Goal: Information Seeking & Learning: Learn about a topic

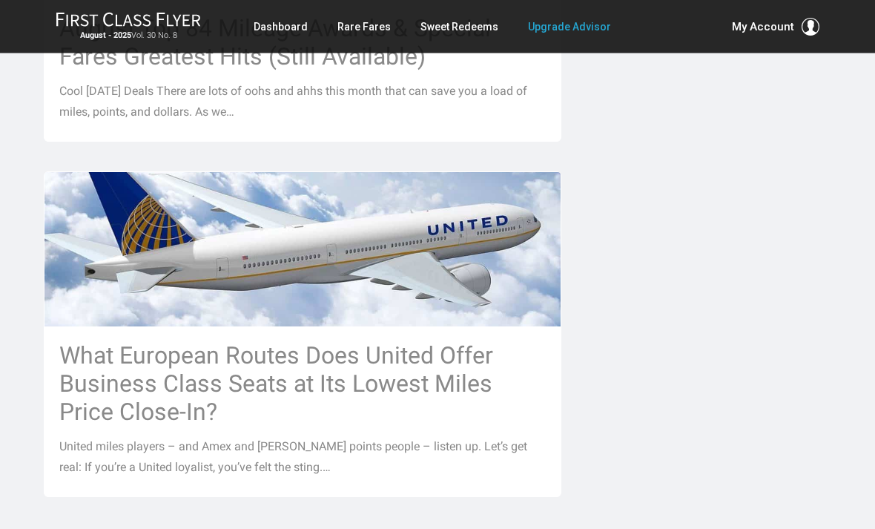
scroll to position [1659, 0]
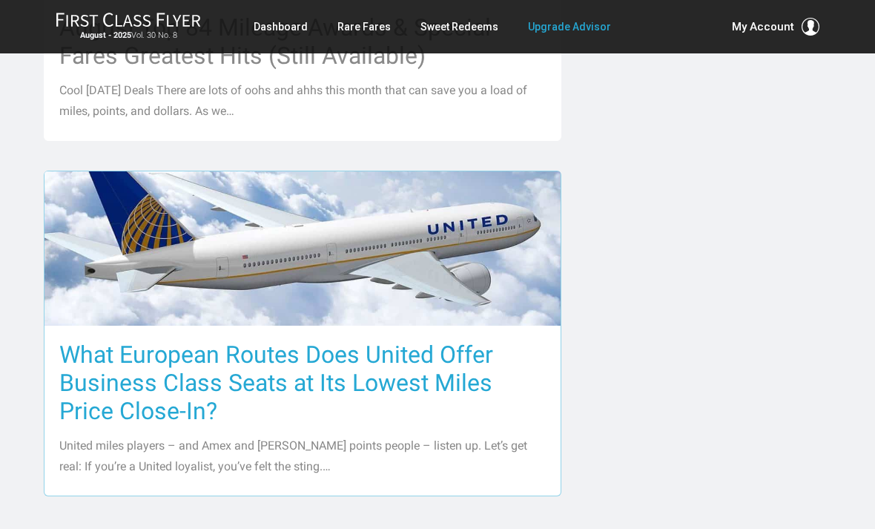
click at [124, 352] on h3 "What European Routes Does United Offer Business Class Seats at Its Lowest Miles…" at bounding box center [302, 382] width 487 height 85
click at [128, 340] on h3 "What European Routes Does United Offer Business Class Seats at Its Lowest Miles…" at bounding box center [302, 382] width 487 height 85
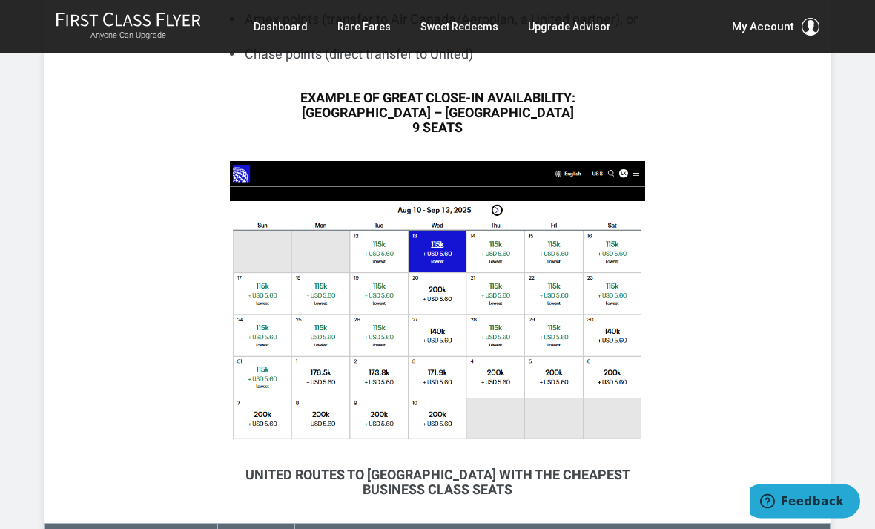
scroll to position [1157, 0]
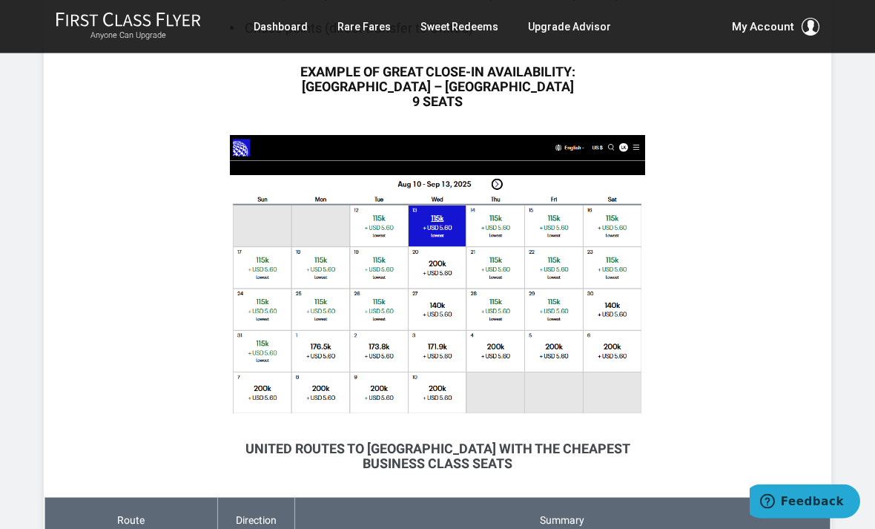
click at [379, 273] on img at bounding box center [437, 276] width 415 height 280
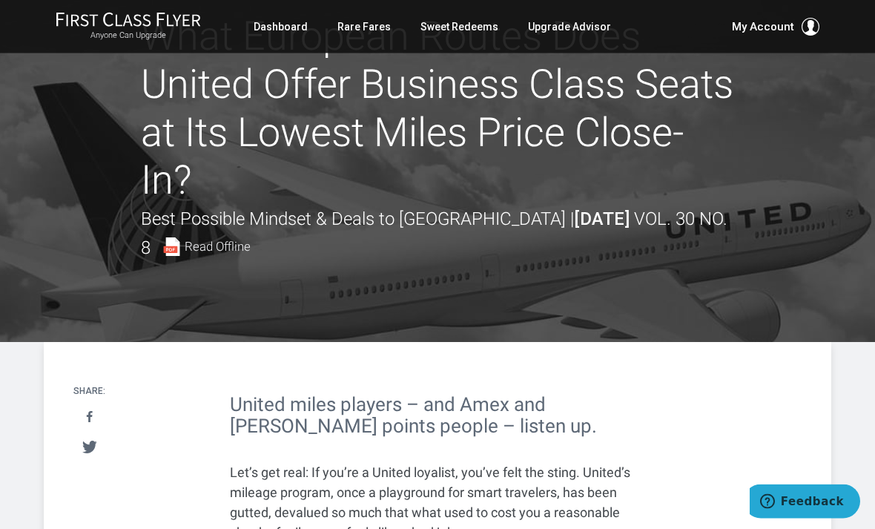
scroll to position [0, 0]
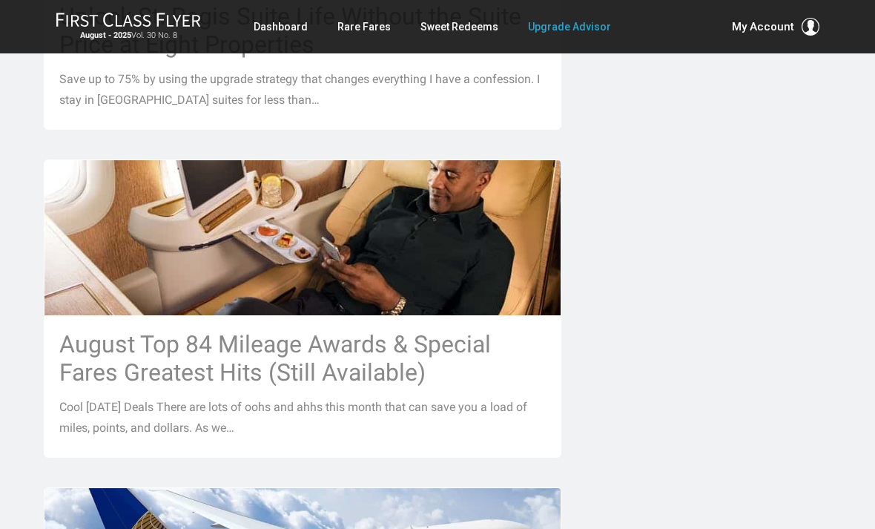
scroll to position [1342, 0]
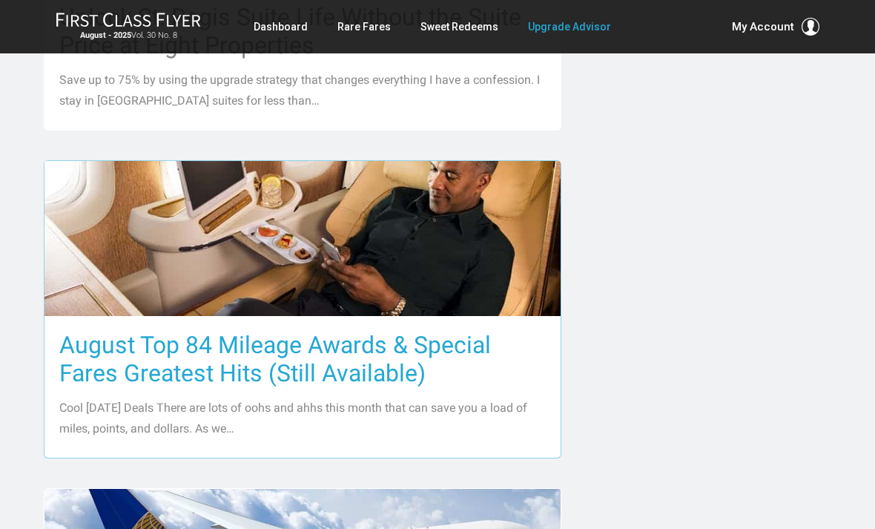
click at [298, 346] on h3 "August Top 84 Mileage Awards & Special Fares Greatest Hits (Still Available)" at bounding box center [302, 359] width 487 height 56
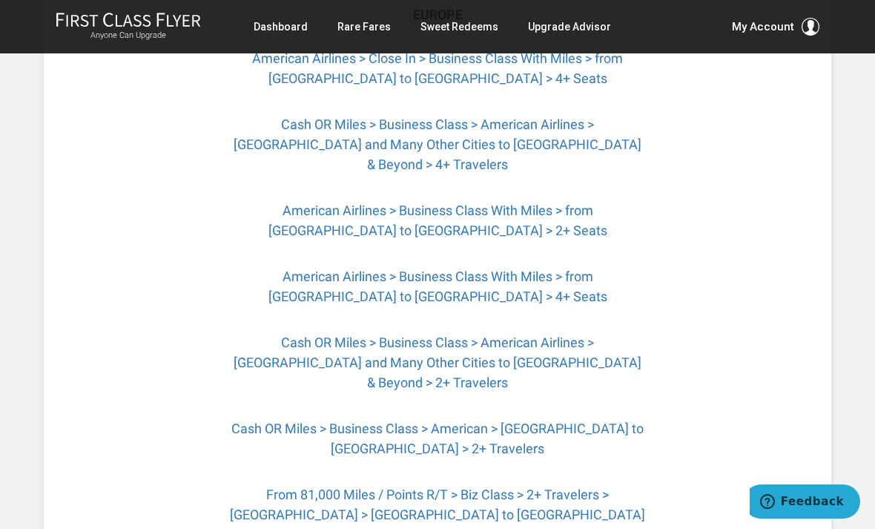
scroll to position [538, 0]
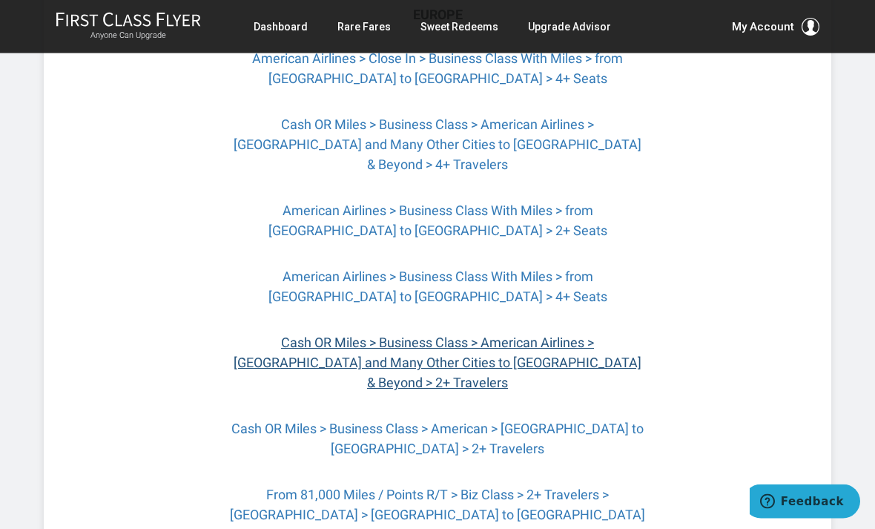
click at [309, 337] on link "Cash OR Miles > Business Class > American Airlines > Philadelphia and Many Othe…" at bounding box center [438, 363] width 408 height 56
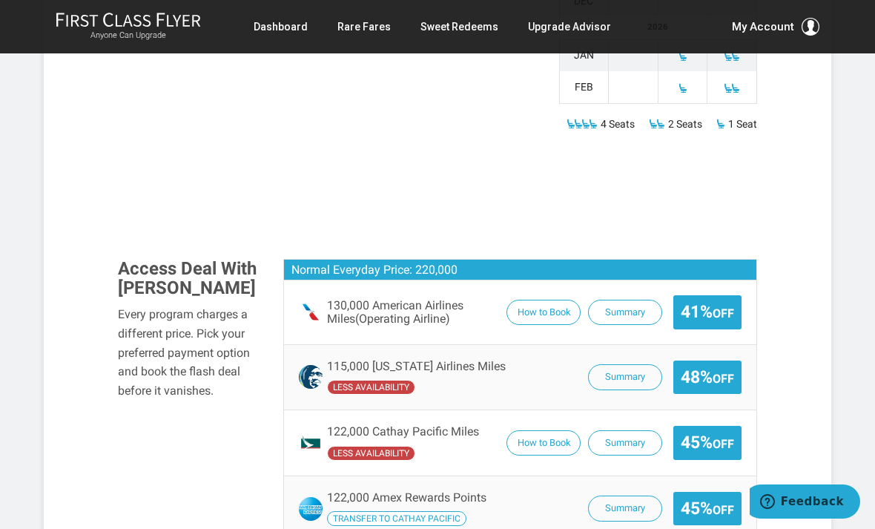
scroll to position [976, 0]
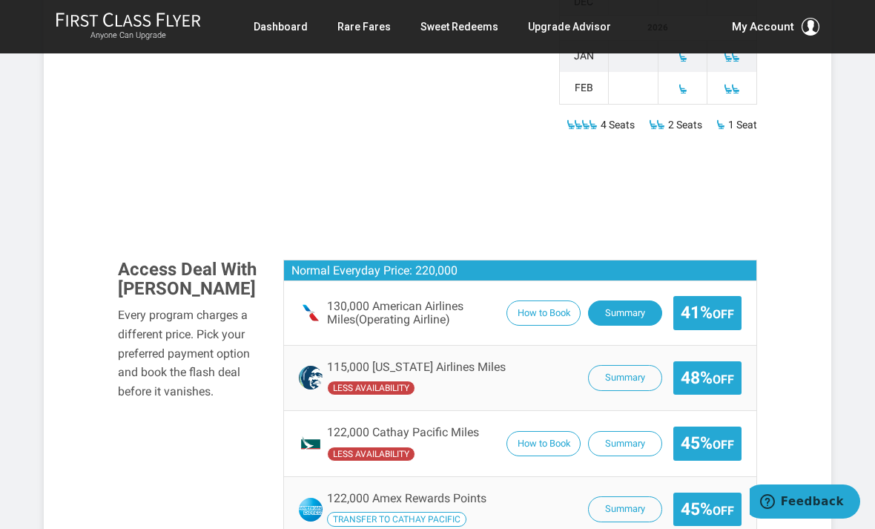
click at [616, 300] on button "Summary" at bounding box center [625, 313] width 74 height 26
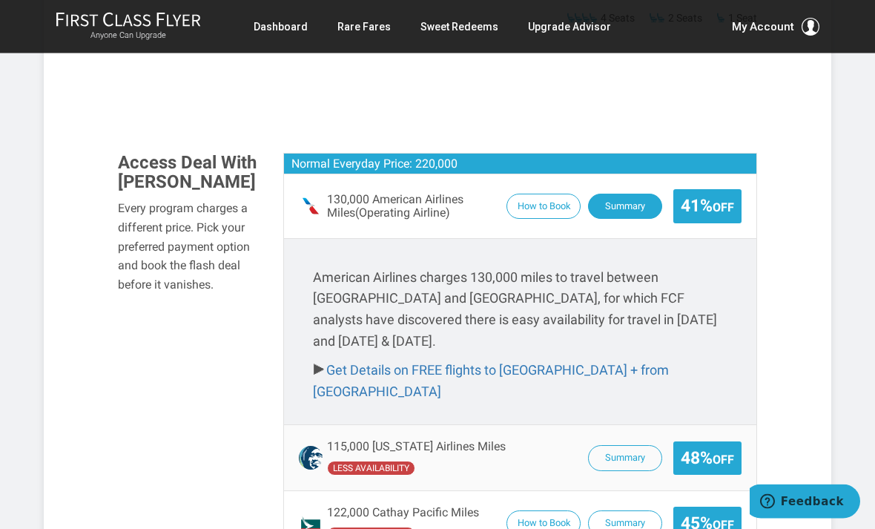
scroll to position [1084, 0]
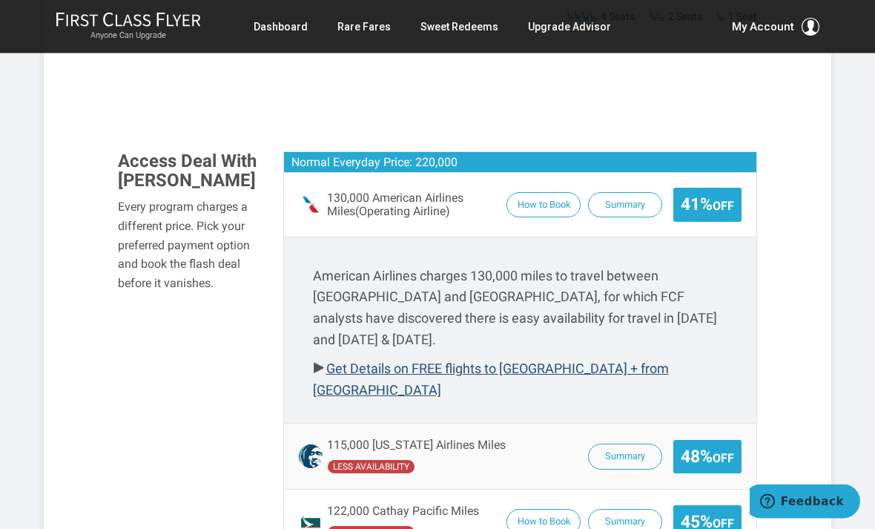
click at [357, 361] on link "Get Details on FREE flights to Philadelphia + from Paris" at bounding box center [491, 379] width 356 height 37
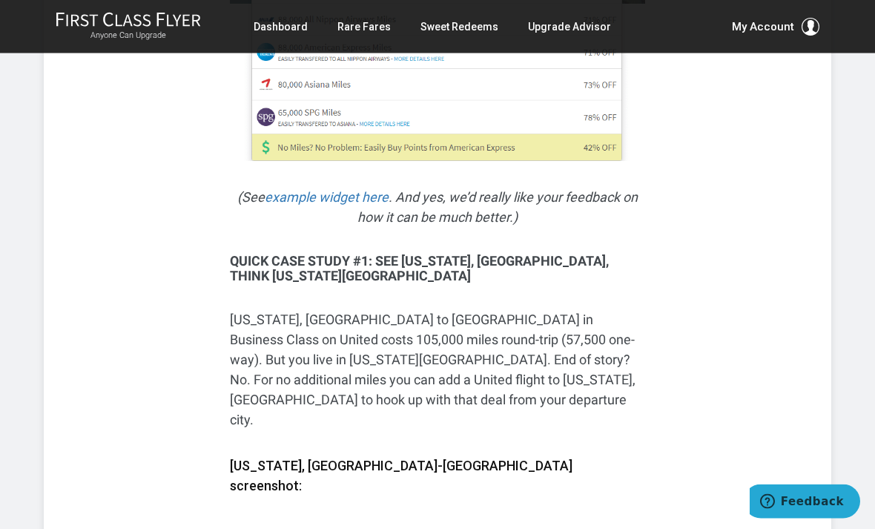
scroll to position [1490, 0]
